Goal: Task Accomplishment & Management: Use online tool/utility

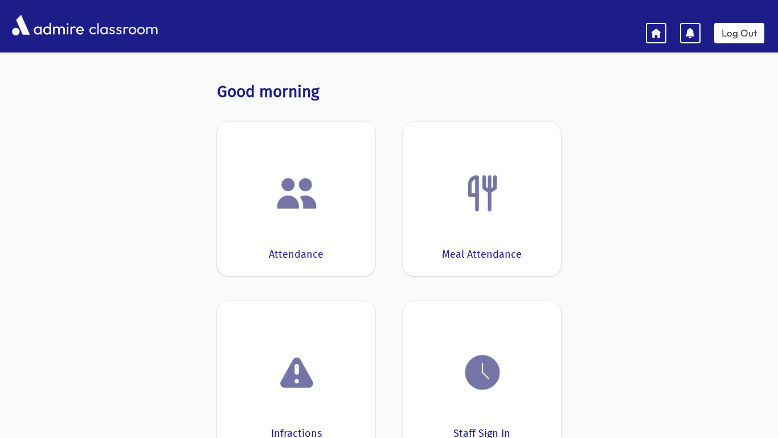
click at [271, 188] on div at bounding box center [296, 192] width 123 height 43
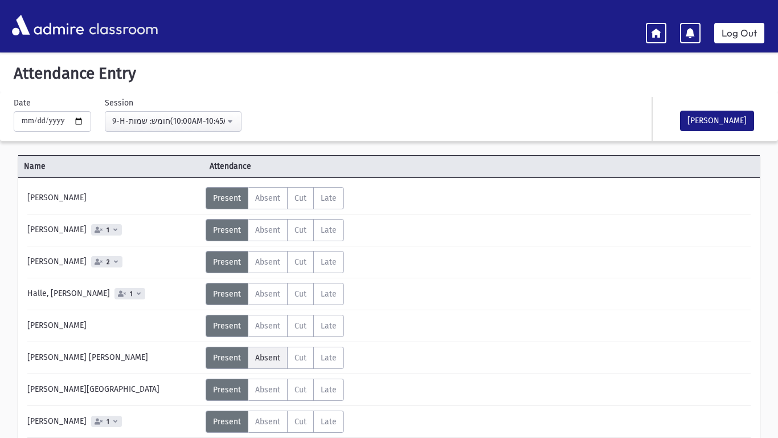
click at [268, 363] on label "Absent A" at bounding box center [268, 357] width 40 height 22
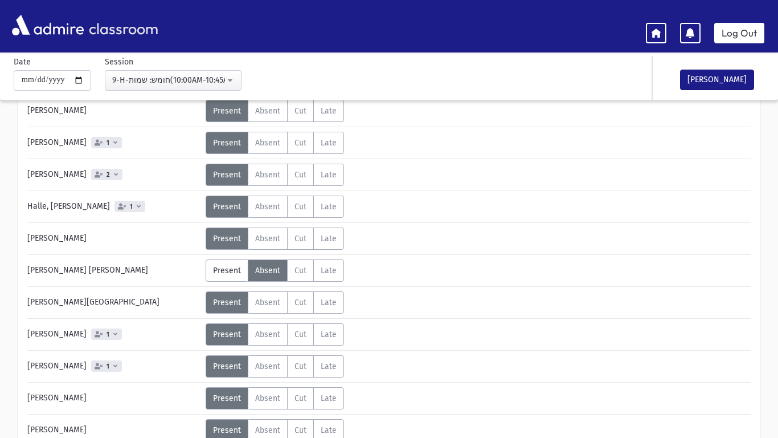
scroll to position [89, 0]
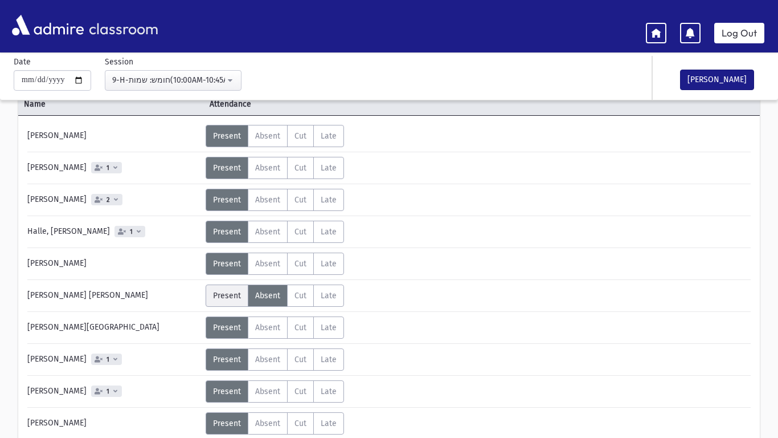
scroll to position [63, 0]
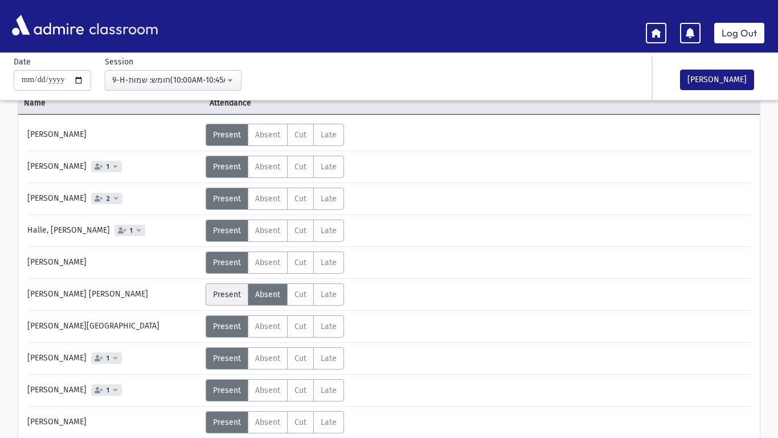
click at [234, 291] on span "Present" at bounding box center [227, 294] width 28 height 10
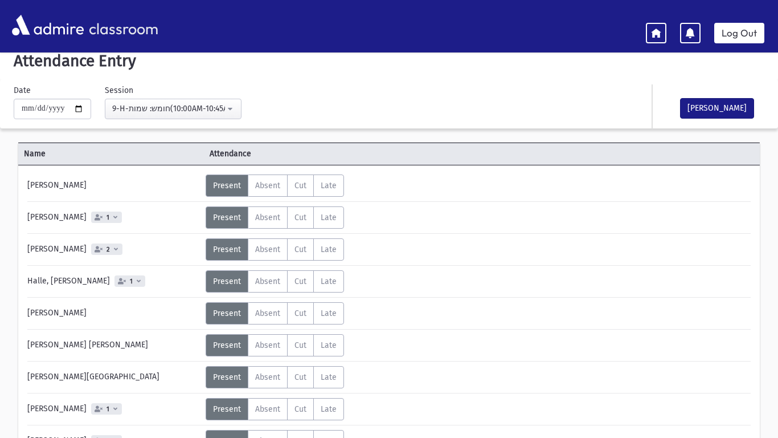
scroll to position [0, 0]
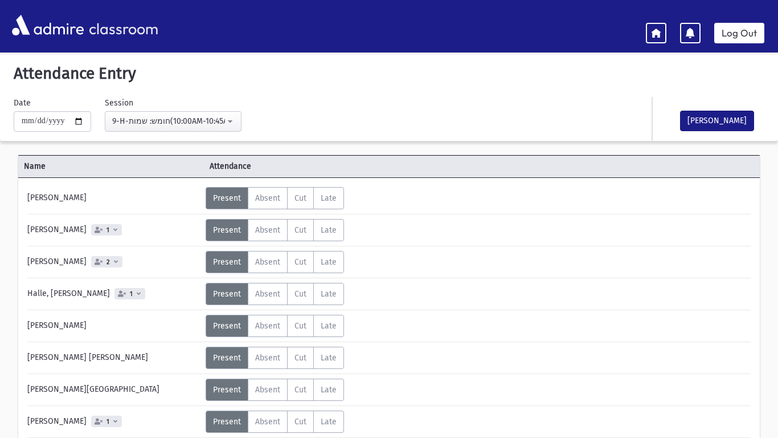
scroll to position [1, 0]
